Goal: Information Seeking & Learning: Learn about a topic

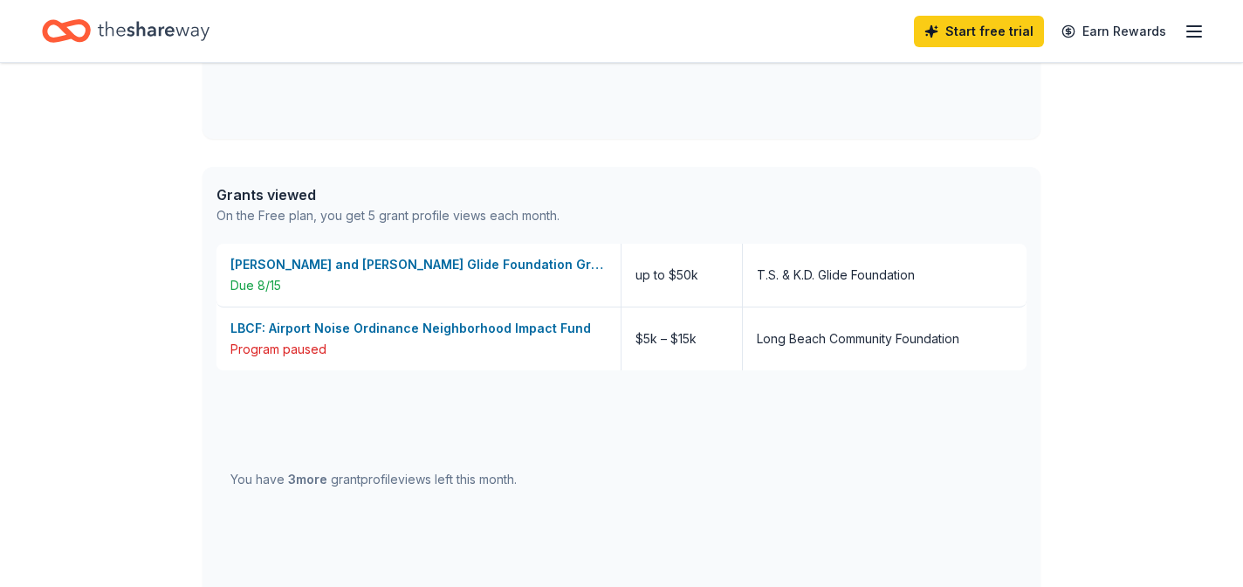
scroll to position [1090, 0]
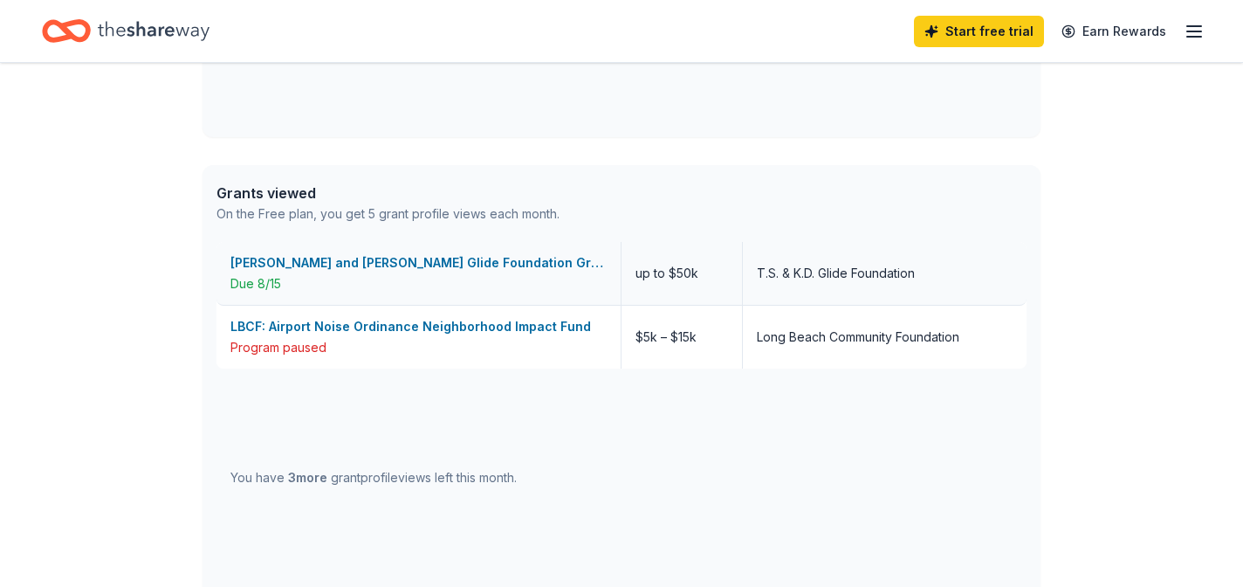
click at [375, 269] on div "[PERSON_NAME] and [PERSON_NAME] Glide Foundation Grant" at bounding box center [418, 262] width 376 height 21
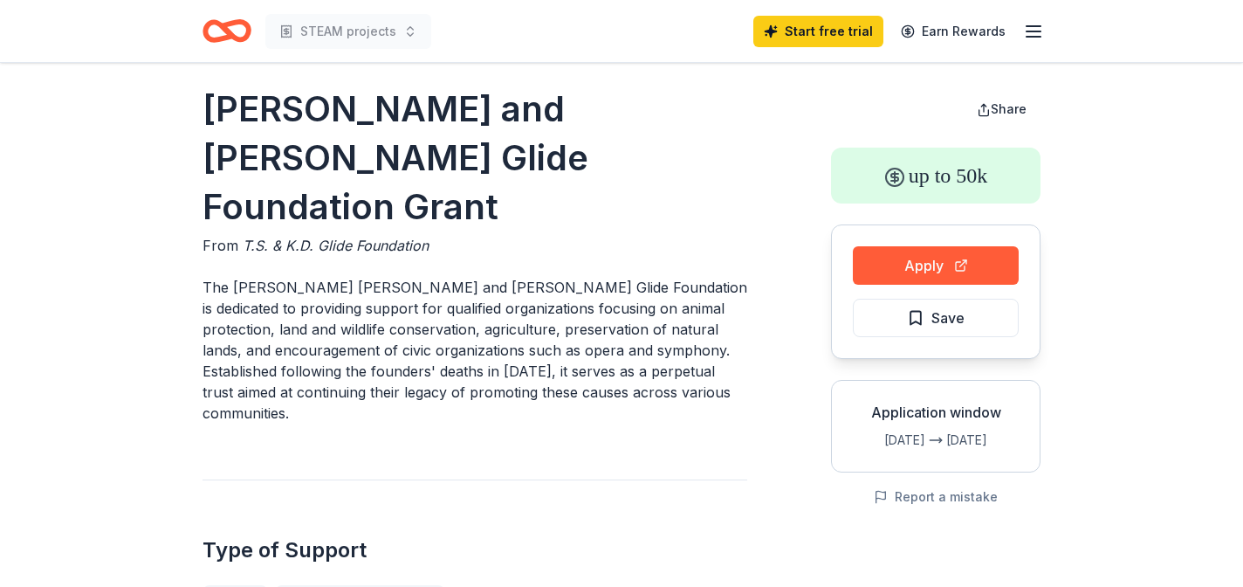
scroll to position [14, 0]
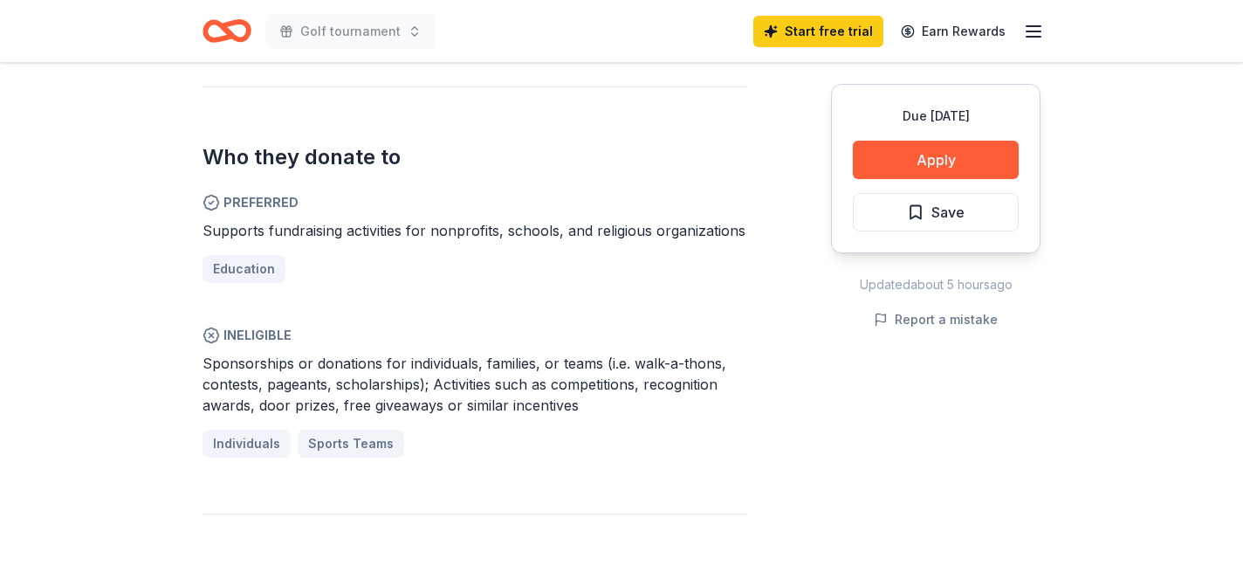
scroll to position [981, 0]
click at [932, 158] on button "Apply" at bounding box center [936, 160] width 166 height 38
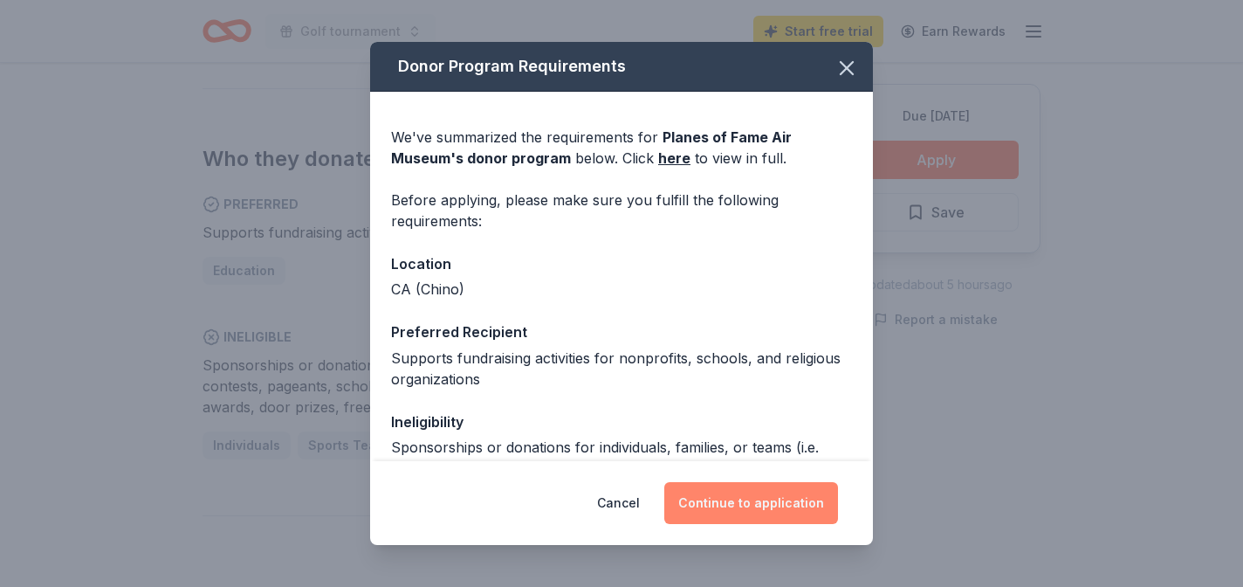
click at [753, 505] on button "Continue to application" at bounding box center [751, 503] width 174 height 42
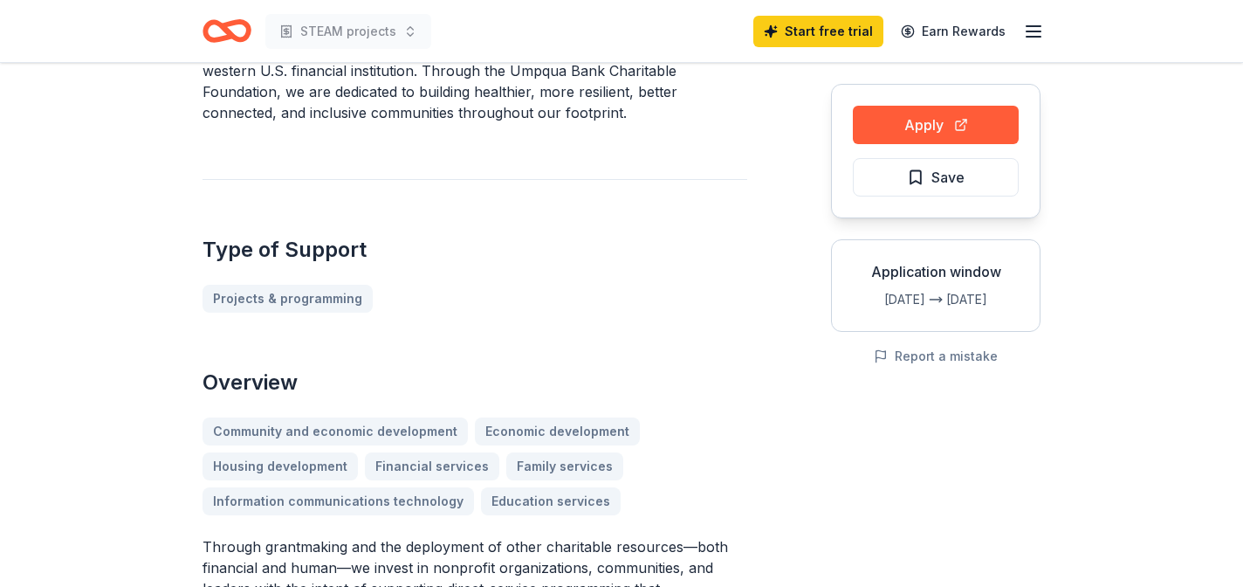
scroll to position [14, 0]
